Goal: Task Accomplishment & Management: Use online tool/utility

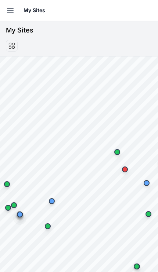
click at [17, 7] on button "Open sidebar" at bounding box center [10, 10] width 16 height 16
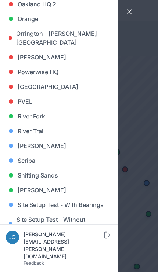
scroll to position [514, 0]
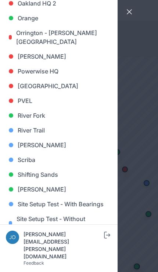
click at [32, 143] on link "[PERSON_NAME]" at bounding box center [59, 144] width 106 height 15
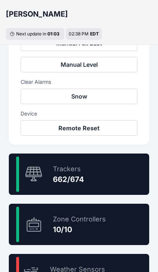
click at [106, 164] on div "98.2 % Trackers 662/674" at bounding box center [79, 173] width 141 height 41
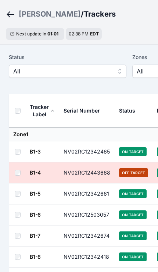
click at [99, 71] on span "All" at bounding box center [62, 71] width 99 height 9
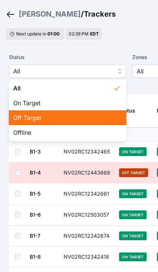
click at [73, 118] on span "Off Target" at bounding box center [63, 117] width 100 height 9
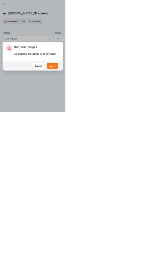
click at [141, 167] on button "Apply" at bounding box center [127, 160] width 27 height 14
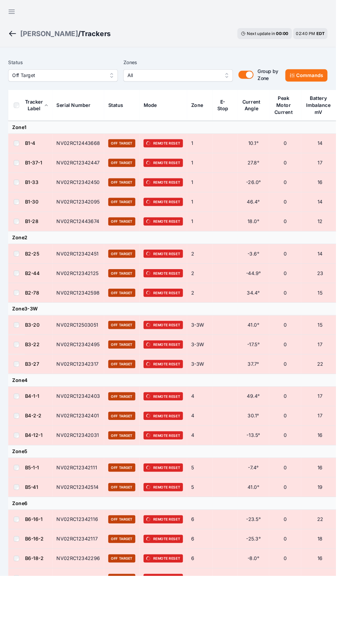
click at [47, 70] on label "Status" at bounding box center [68, 67] width 118 height 9
click at [36, 84] on span "Off Target" at bounding box center [62, 81] width 99 height 9
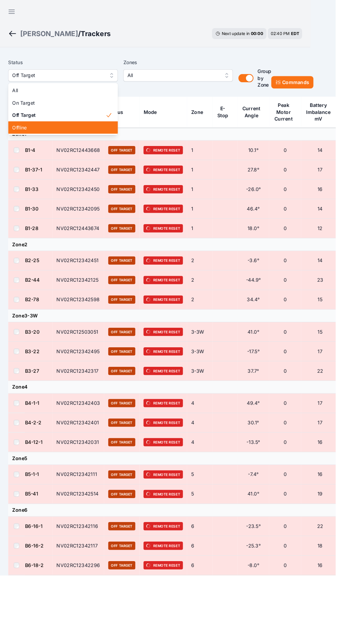
click at [45, 142] on div "Offline" at bounding box center [68, 136] width 118 height 13
